Goal: Task Accomplishment & Management: Use online tool/utility

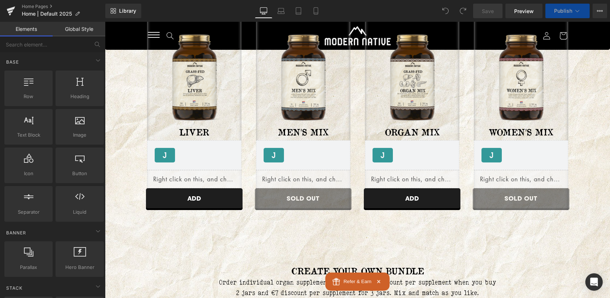
scroll to position [439, 0]
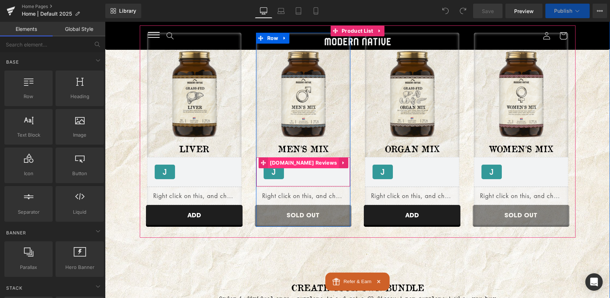
click at [300, 166] on span "[DOMAIN_NAME] Reviews" at bounding box center [303, 162] width 71 height 11
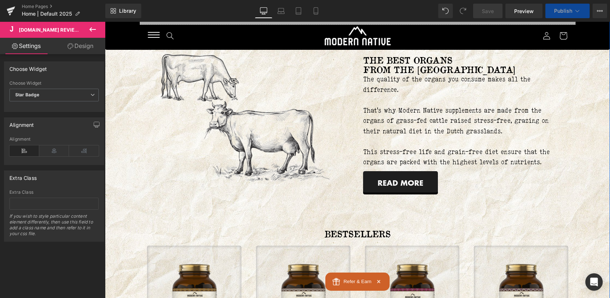
scroll to position [1196, 0]
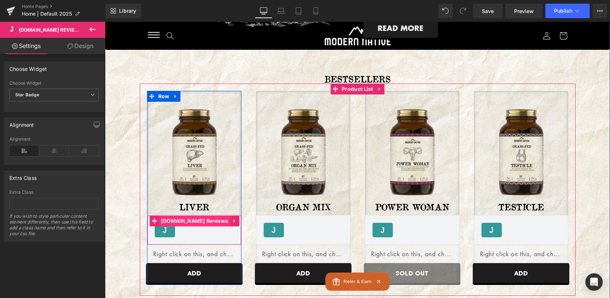
click at [198, 224] on span "[DOMAIN_NAME] Reviews" at bounding box center [194, 220] width 71 height 11
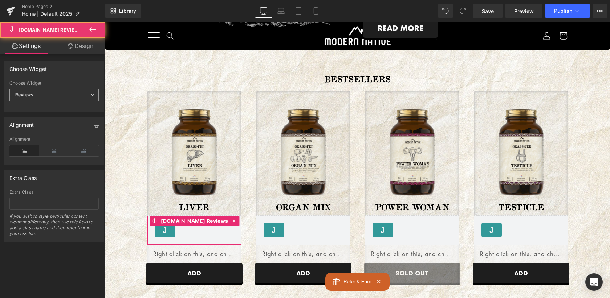
click at [56, 99] on span "Reviews" at bounding box center [53, 95] width 89 height 13
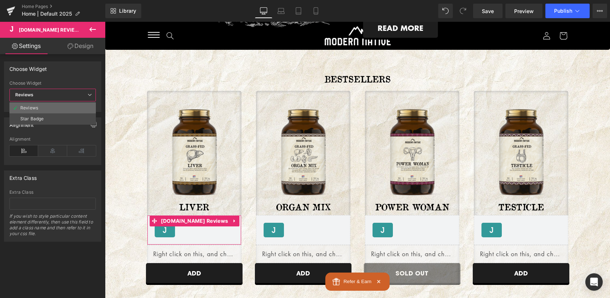
click at [36, 113] on li "Reviews" at bounding box center [52, 107] width 86 height 11
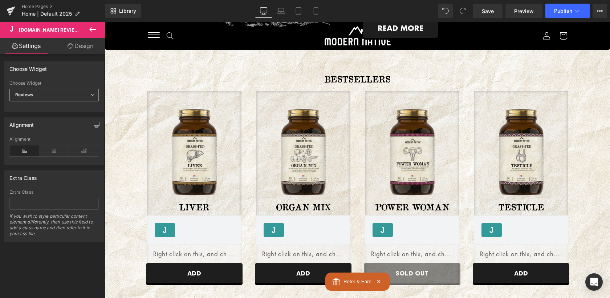
click at [36, 98] on span "Reviews" at bounding box center [53, 95] width 89 height 13
click at [34, 118] on div "Star Badge" at bounding box center [31, 118] width 23 height 5
click at [570, 19] on div "Library Desktop Desktop Laptop Tablet Mobile Save Preview Publish Scheduled Vie…" at bounding box center [357, 11] width 505 height 22
click at [569, 14] on button "Publish" at bounding box center [567, 11] width 44 height 15
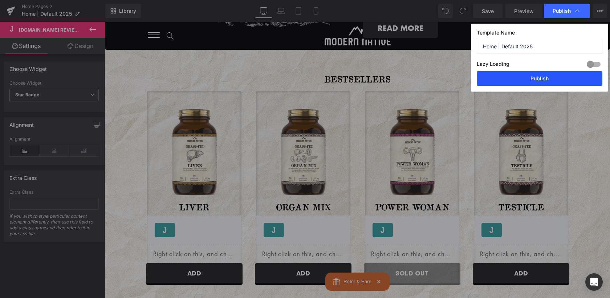
click at [545, 84] on button "Publish" at bounding box center [540, 78] width 126 height 15
